Goal: Transaction & Acquisition: Purchase product/service

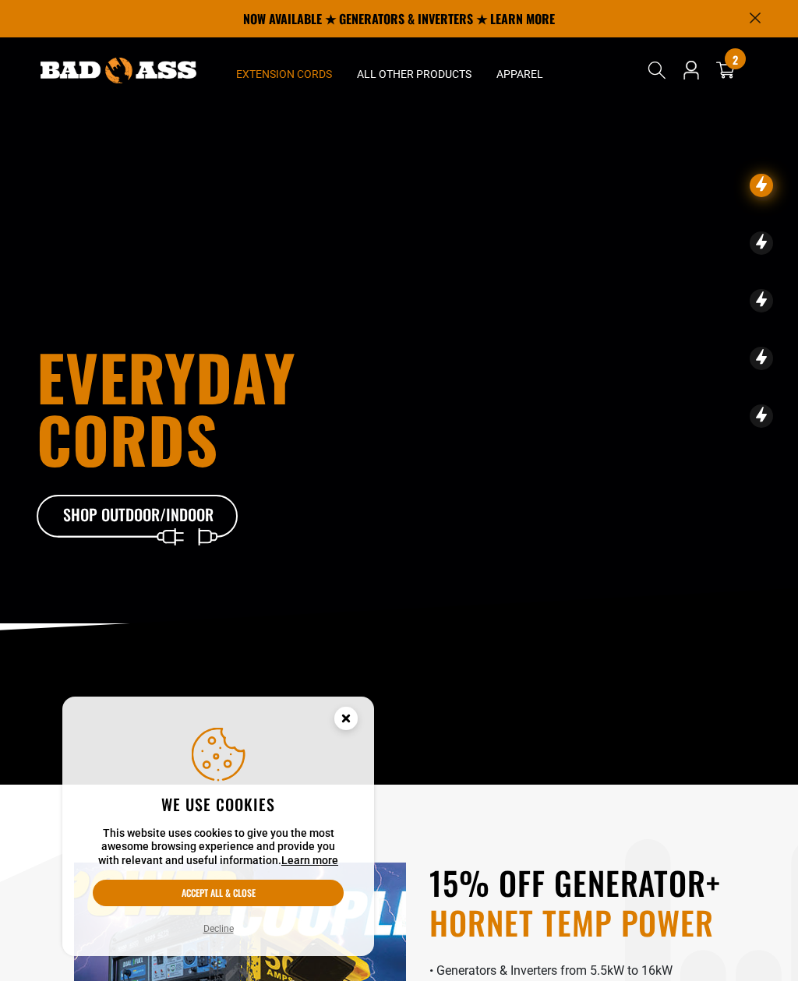
click at [275, 66] on summary "Extension Cords" at bounding box center [284, 69] width 121 height 65
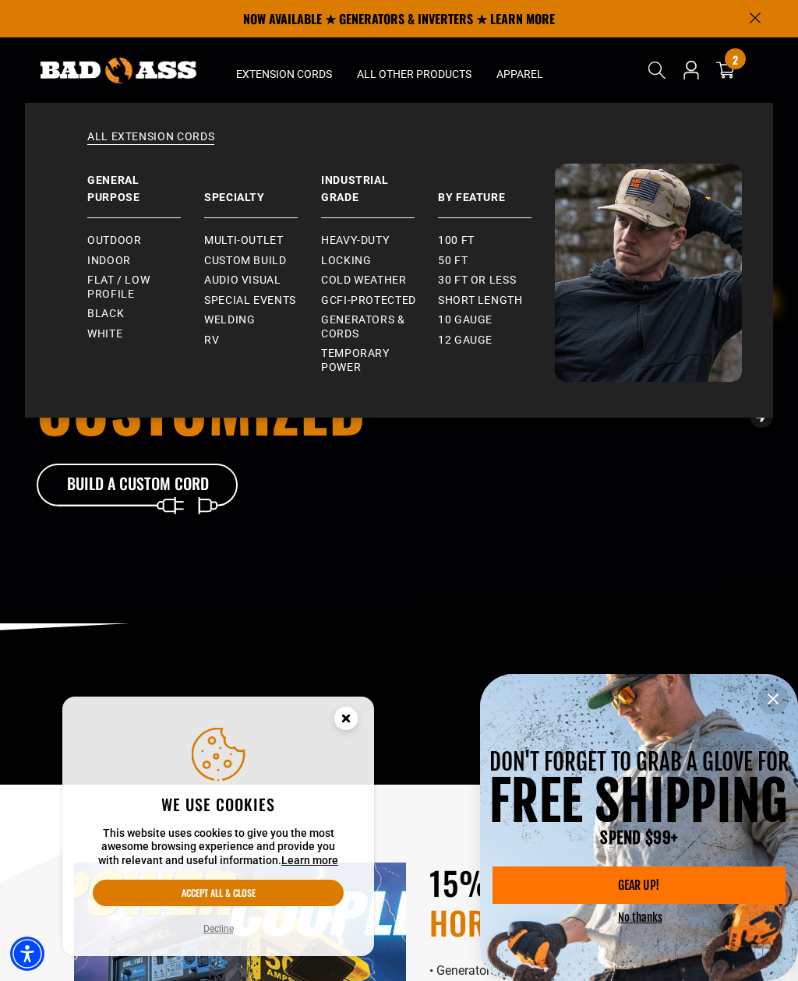
click at [331, 300] on span "GCFI-Protected" at bounding box center [368, 301] width 95 height 14
click at [213, 251] on link "Custom Build" at bounding box center [262, 261] width 117 height 20
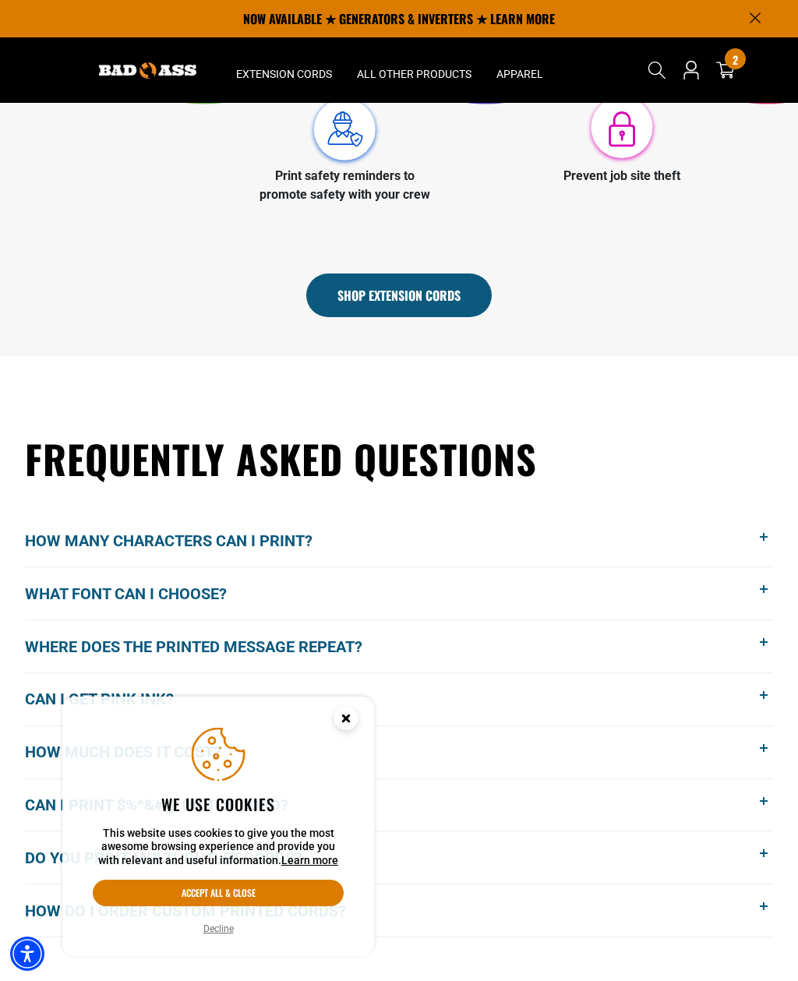
scroll to position [788, 0]
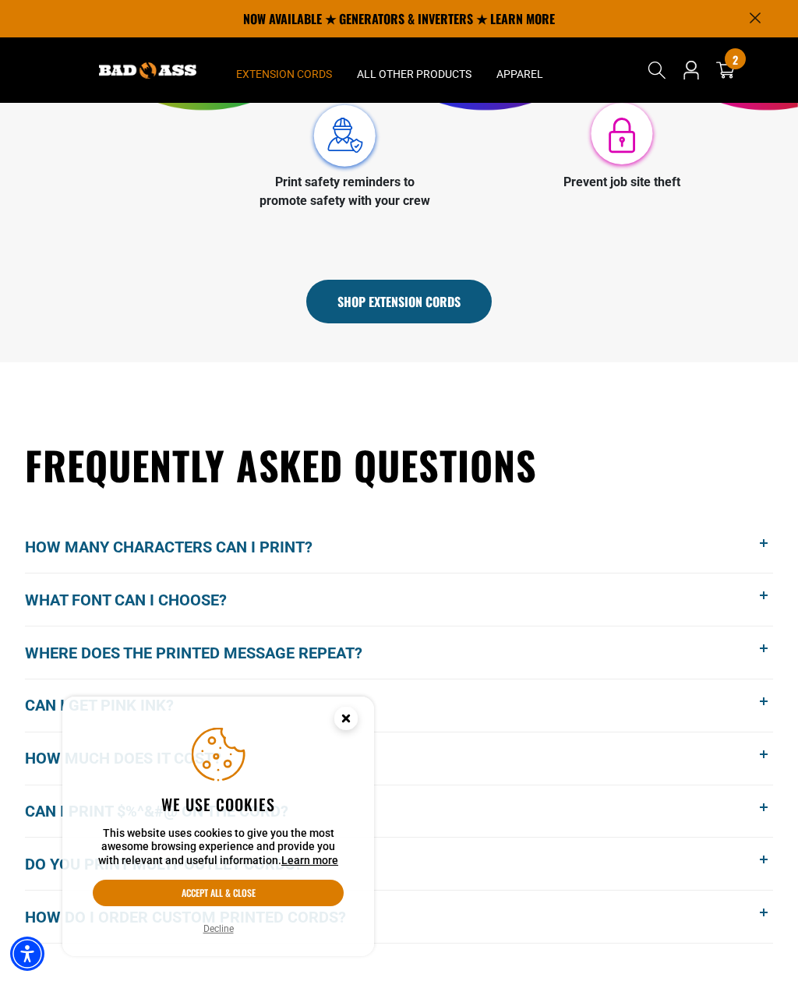
click at [272, 81] on summary "Extension Cords" at bounding box center [284, 69] width 121 height 65
click at [270, 87] on summary "Extension Cords" at bounding box center [284, 69] width 121 height 65
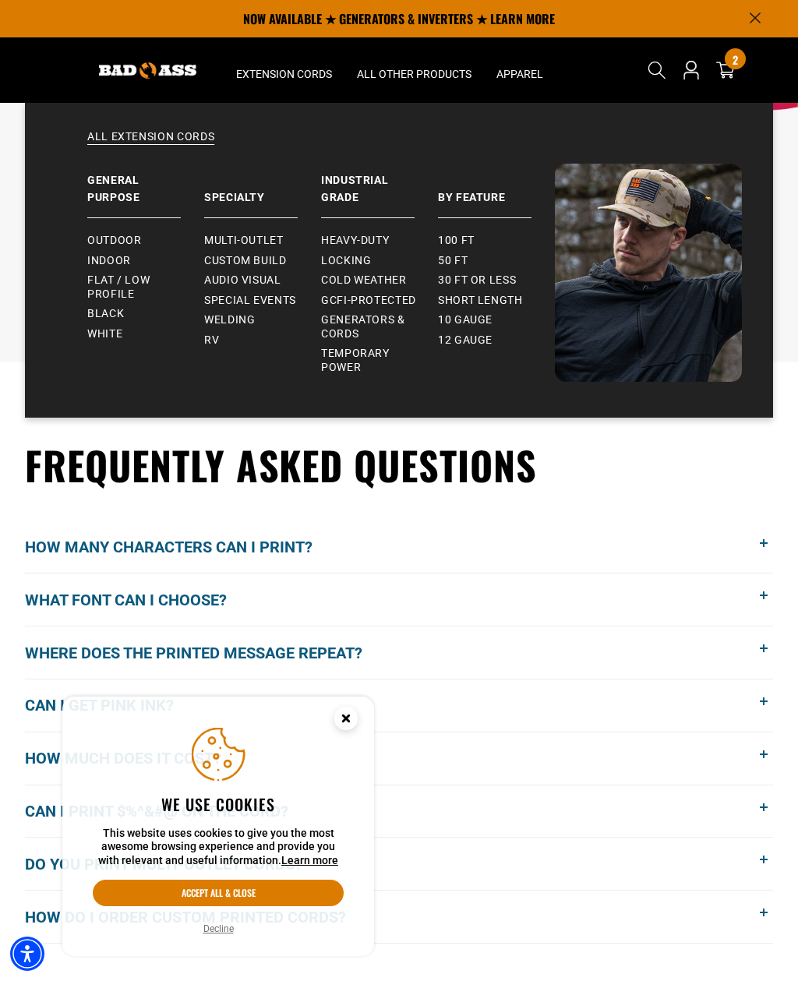
click at [226, 238] on span "Multi-Outlet" at bounding box center [244, 241] width 80 height 14
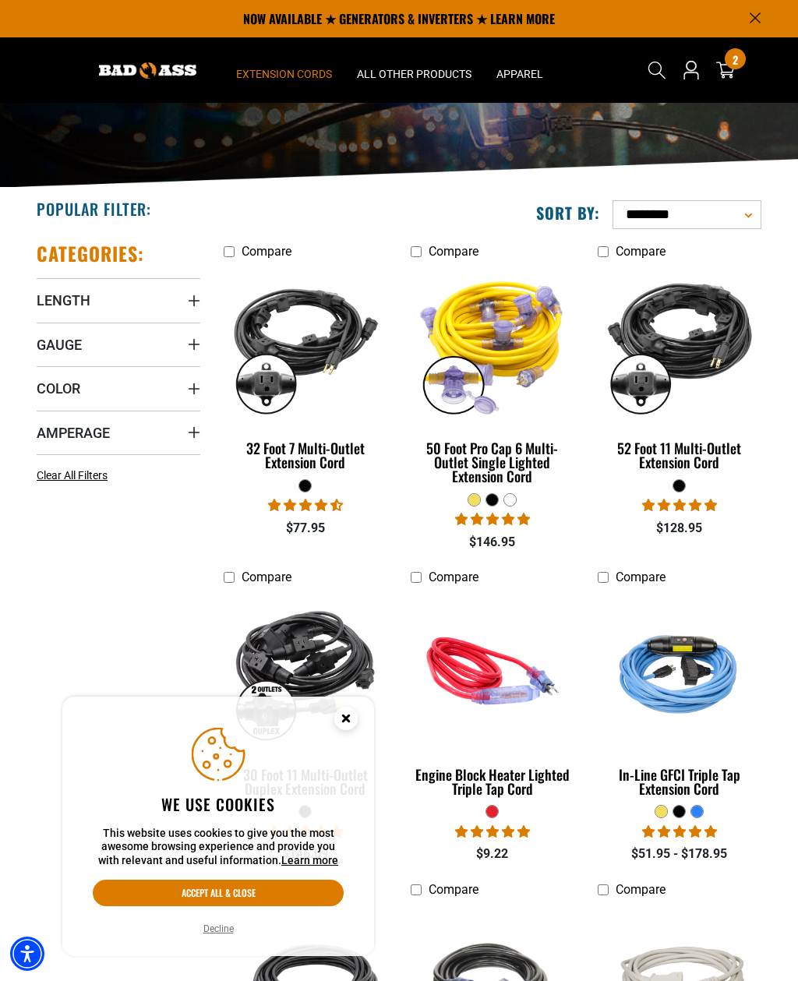
scroll to position [95, 0]
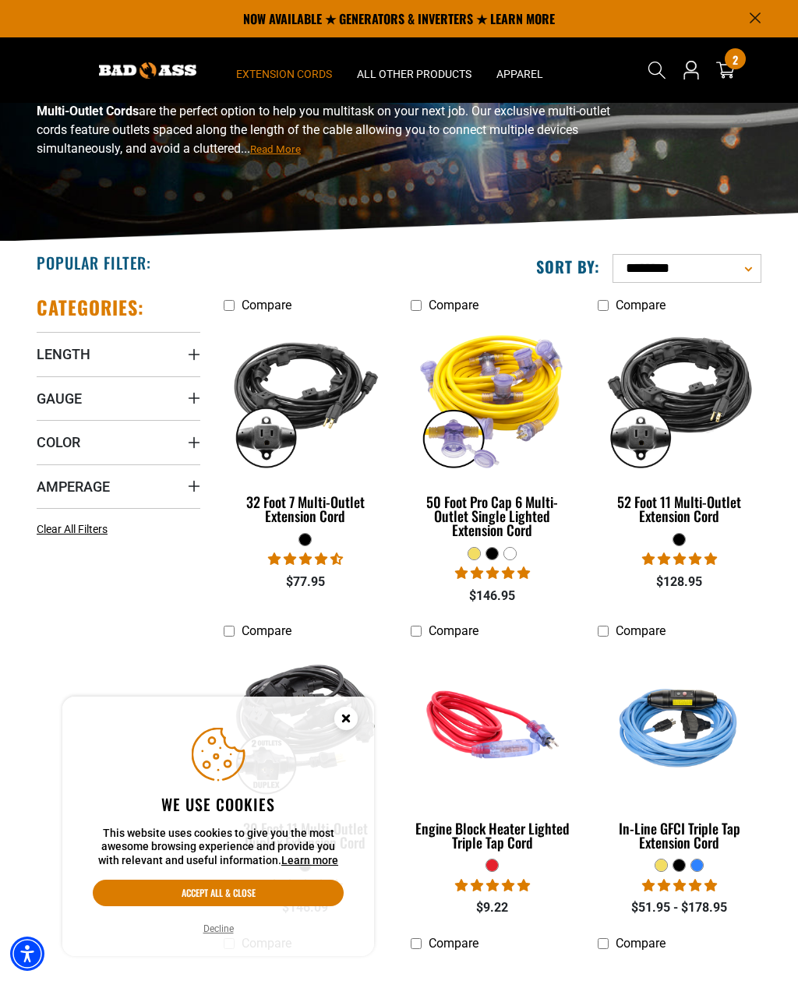
click at [275, 511] on div "32 Foot 7 Multi-Outlet Extension Cord" at bounding box center [306, 509] width 164 height 28
